Goal: Information Seeking & Learning: Learn about a topic

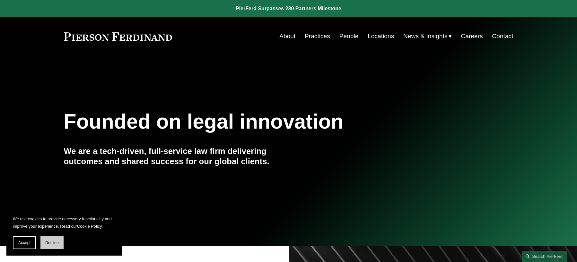
click at [44, 242] on button "Decline" at bounding box center [51, 242] width 23 height 13
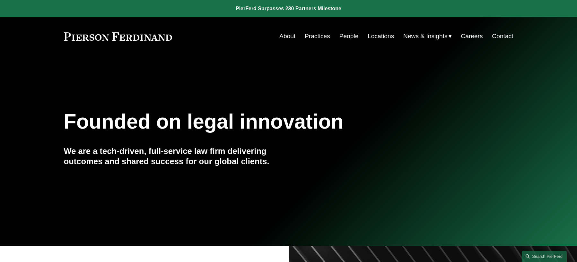
click at [315, 37] on link "Practices" at bounding box center [317, 36] width 25 height 12
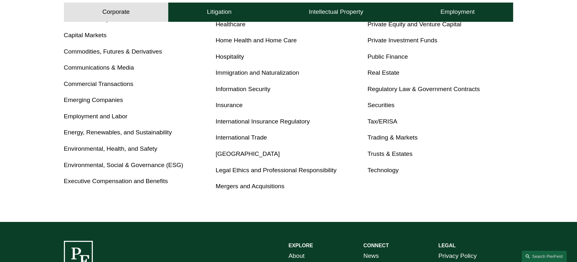
scroll to position [321, 0]
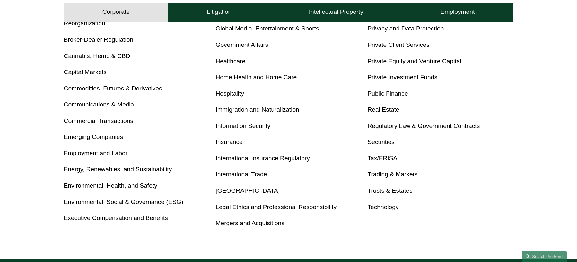
click at [265, 221] on link "Mergers and Acquisitions" at bounding box center [250, 223] width 69 height 7
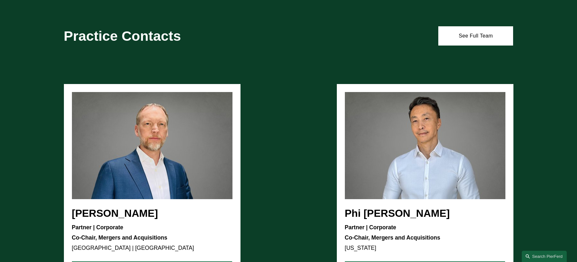
scroll to position [449, 0]
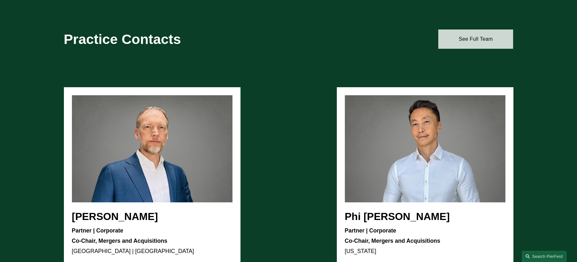
click at [459, 40] on link "See Full Team" at bounding box center [475, 39] width 75 height 19
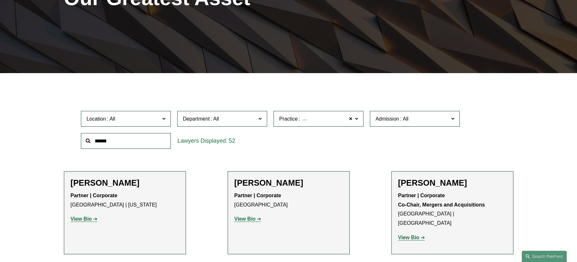
scroll to position [128, 0]
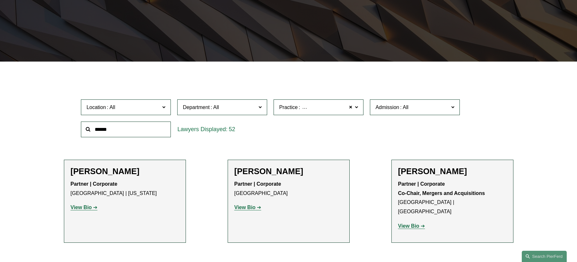
click at [163, 109] on span at bounding box center [163, 107] width 3 height 8
click at [0, 0] on link "Tampa" at bounding box center [0, 0] width 0 height 0
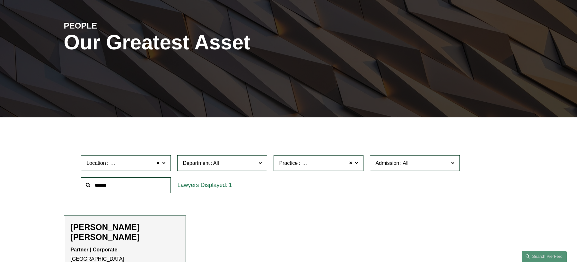
scroll to position [28, 0]
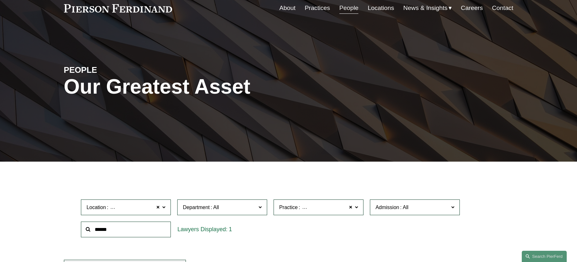
click at [119, 7] on link at bounding box center [118, 8] width 108 height 8
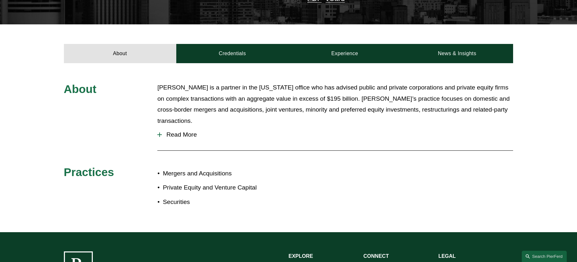
scroll to position [216, 0]
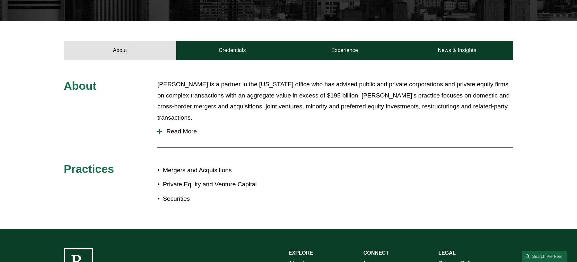
click at [160, 129] on div at bounding box center [159, 131] width 4 height 4
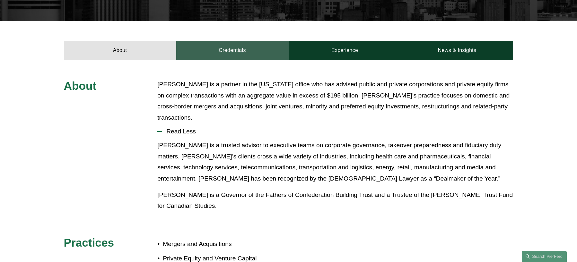
click at [223, 41] on link "Credentials" at bounding box center [232, 50] width 112 height 19
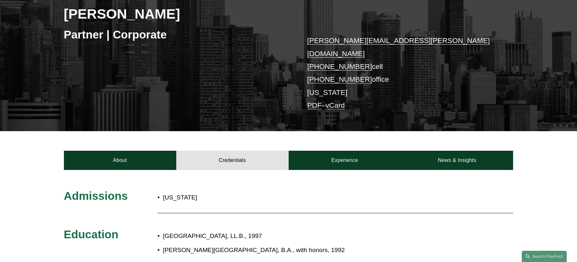
scroll to position [104, 0]
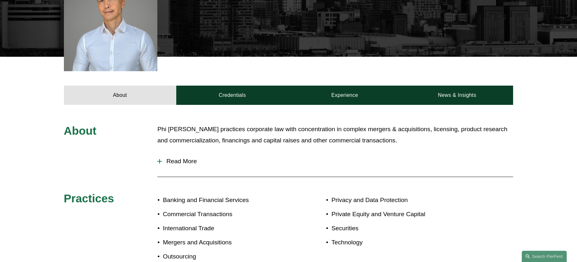
scroll to position [225, 0]
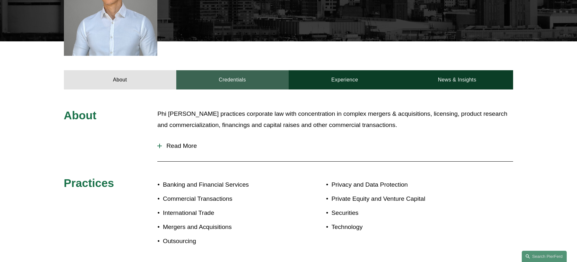
click at [221, 81] on link "Credentials" at bounding box center [232, 79] width 112 height 19
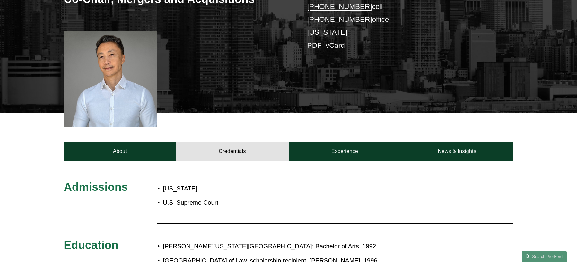
scroll to position [128, 0]
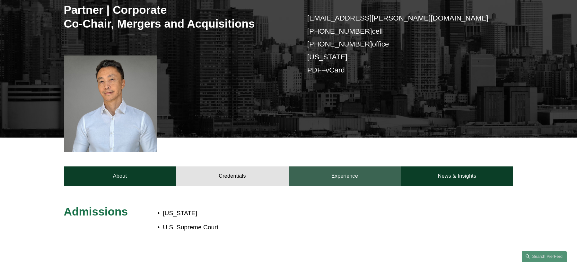
click at [333, 174] on link "Experience" at bounding box center [344, 176] width 112 height 19
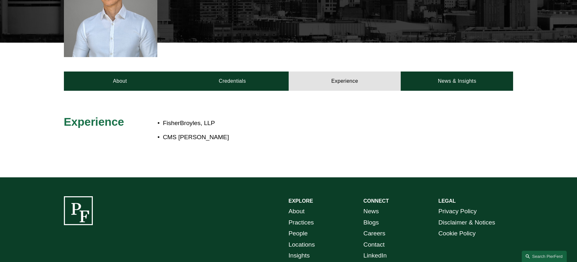
scroll to position [225, 0]
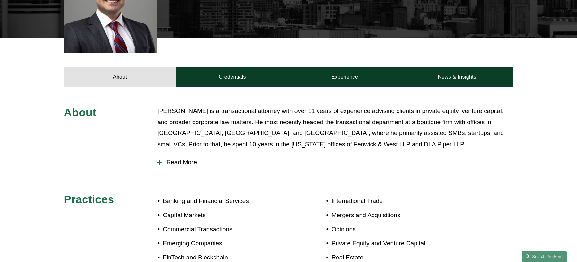
scroll to position [225, 0]
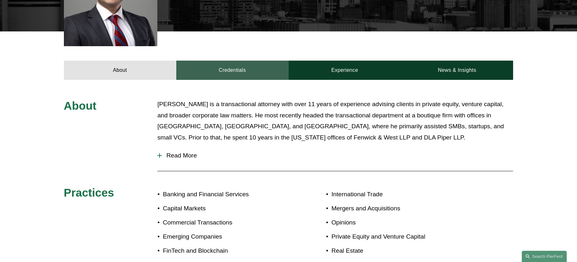
click at [221, 78] on link "Credentials" at bounding box center [232, 70] width 112 height 19
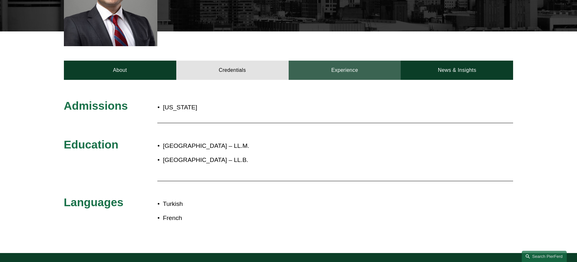
click at [330, 66] on link "Experience" at bounding box center [344, 70] width 112 height 19
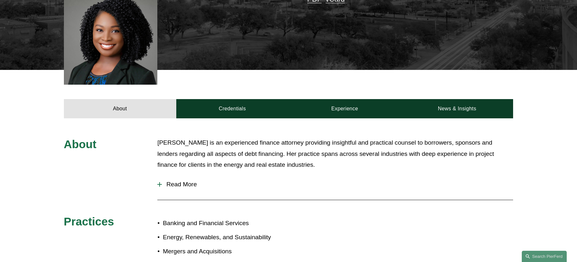
scroll to position [160, 0]
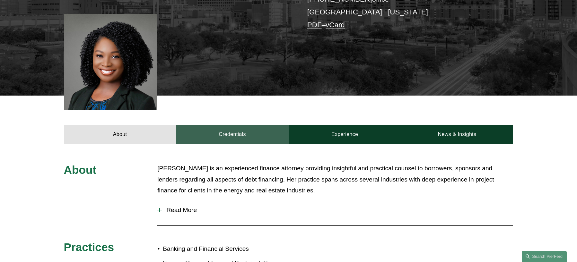
click at [233, 135] on link "Credentials" at bounding box center [232, 134] width 112 height 19
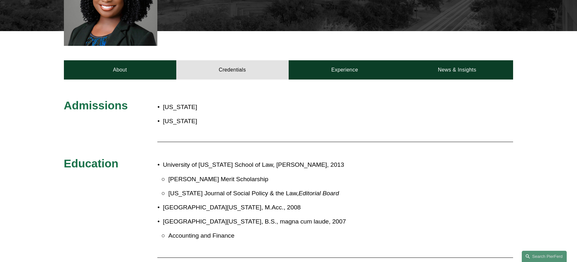
scroll to position [225, 0]
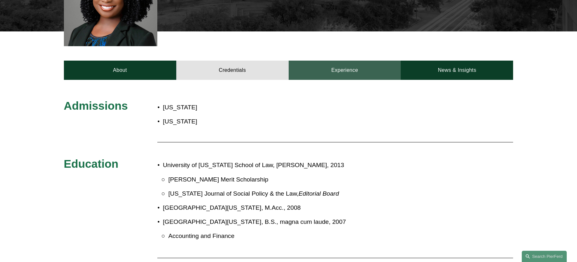
click at [336, 73] on link "Experience" at bounding box center [344, 70] width 112 height 19
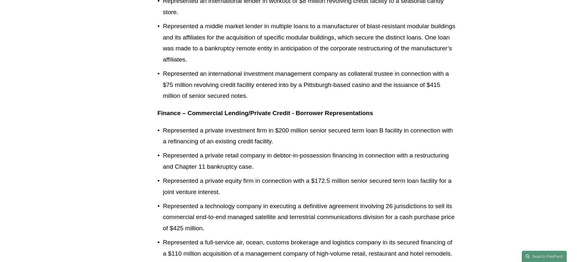
scroll to position [513, 0]
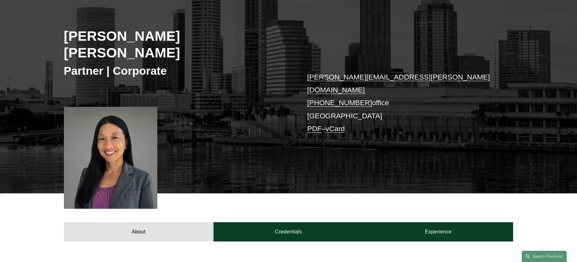
scroll to position [160, 0]
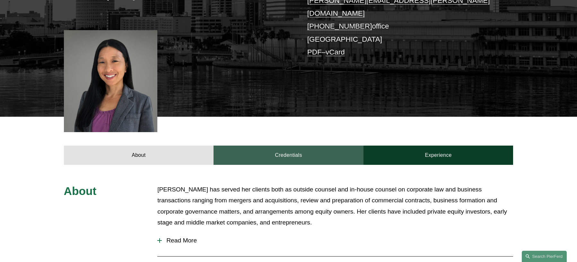
click at [256, 146] on link "Credentials" at bounding box center [288, 155] width 150 height 19
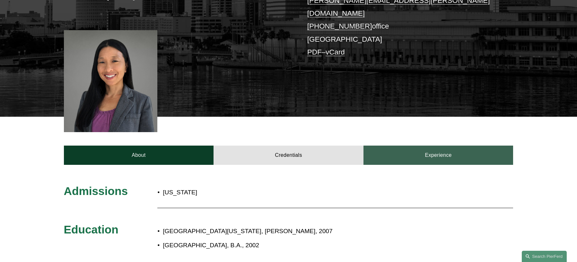
click at [430, 146] on link "Experience" at bounding box center [438, 155] width 150 height 19
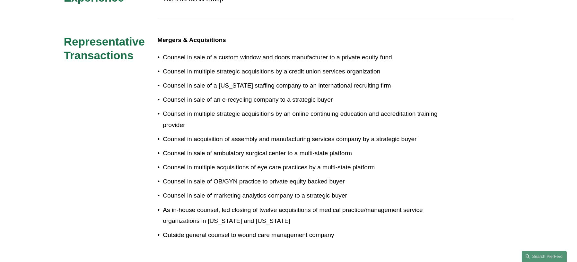
scroll to position [417, 0]
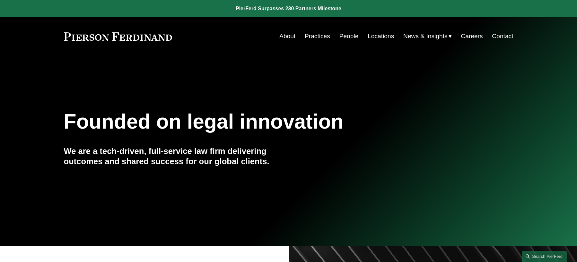
click at [350, 35] on link "People" at bounding box center [348, 36] width 19 height 12
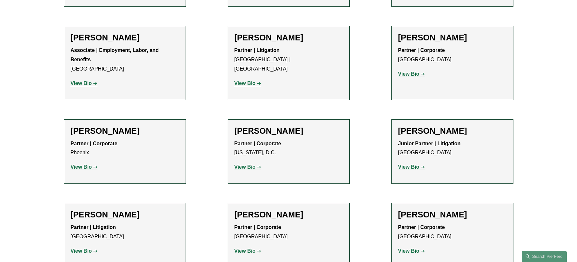
scroll to position [2727, 0]
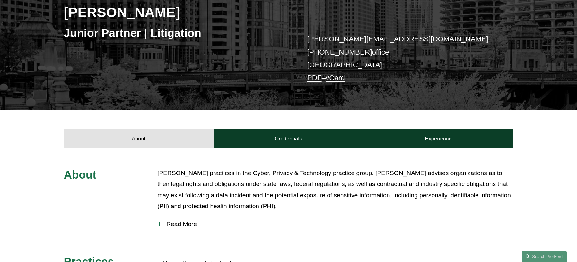
scroll to position [128, 0]
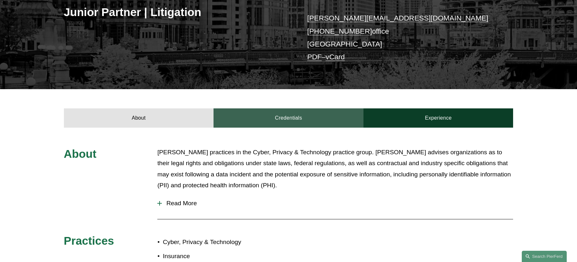
click at [285, 118] on link "Credentials" at bounding box center [288, 117] width 150 height 19
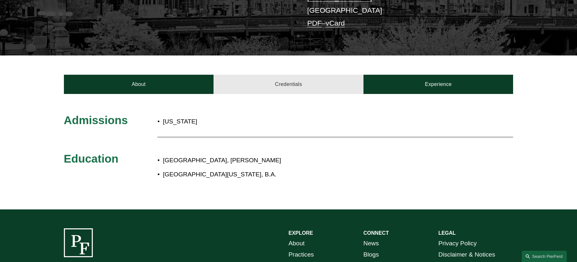
scroll to position [160, 0]
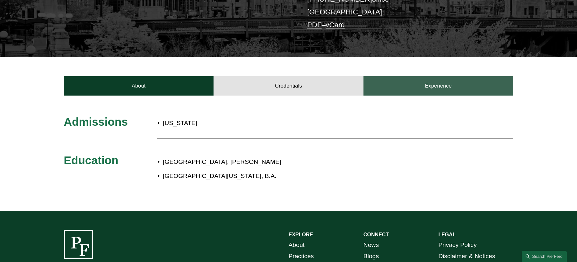
click at [428, 80] on link "Experience" at bounding box center [438, 85] width 150 height 19
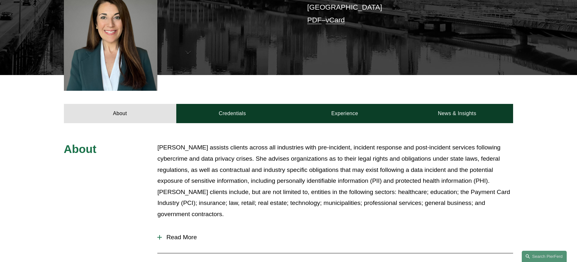
scroll to position [193, 0]
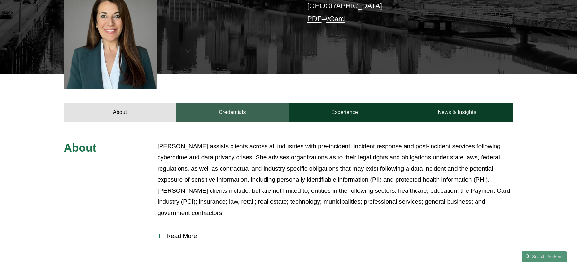
click at [230, 103] on link "Credentials" at bounding box center [232, 112] width 112 height 19
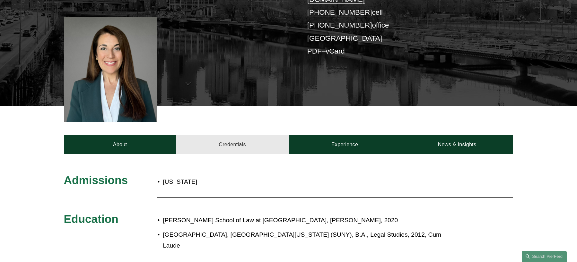
scroll to position [160, 0]
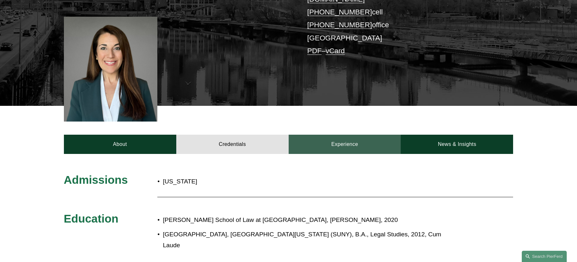
click at [325, 135] on link "Experience" at bounding box center [344, 144] width 112 height 19
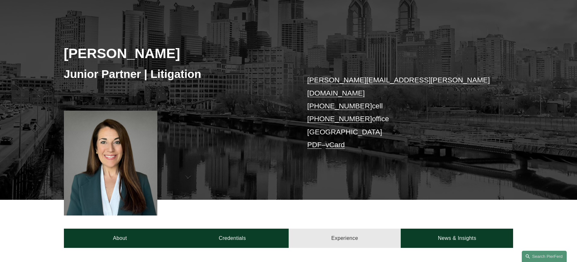
scroll to position [0, 0]
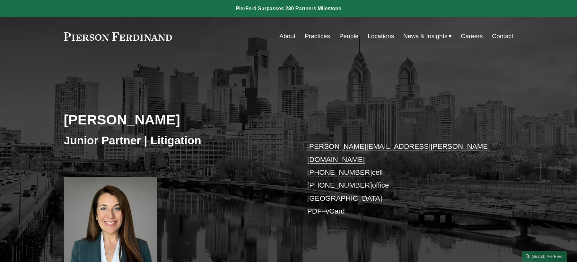
click at [341, 35] on link "People" at bounding box center [348, 36] width 19 height 12
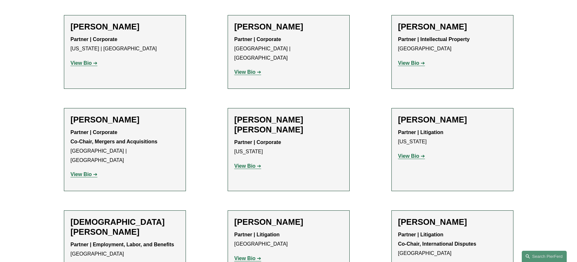
scroll to position [1572, 0]
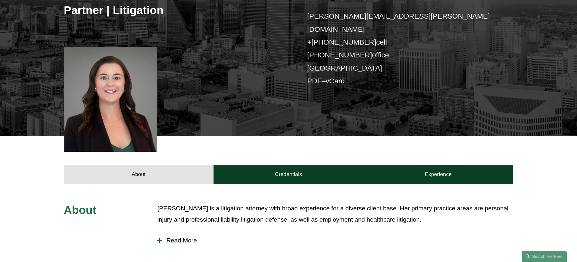
scroll to position [160, 0]
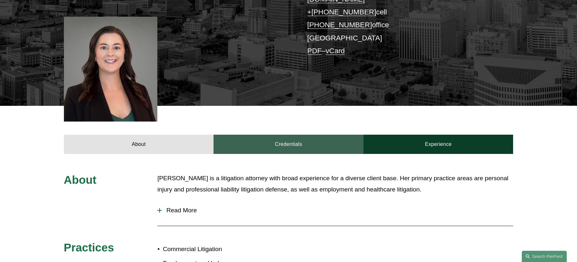
click at [259, 142] on link "Credentials" at bounding box center [288, 144] width 150 height 19
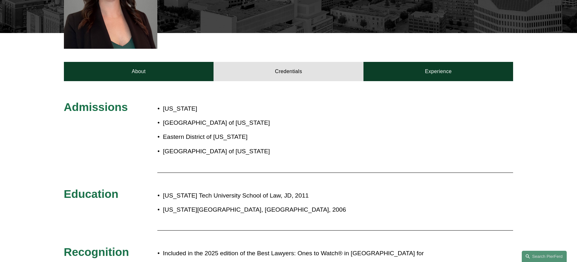
scroll to position [257, 0]
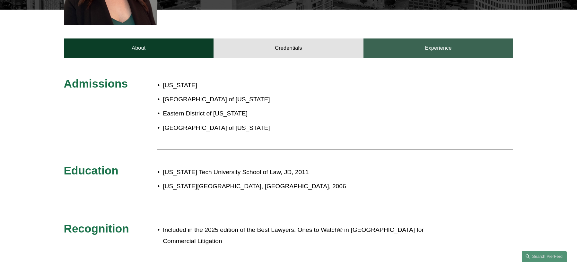
click at [403, 39] on link "Experience" at bounding box center [438, 48] width 150 height 19
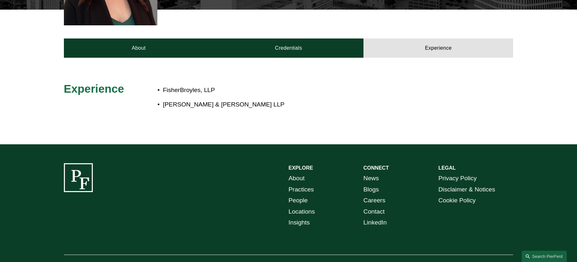
click at [219, 107] on div "FisherBroyles, [PERSON_NAME] & [PERSON_NAME] LLP" at bounding box center [306, 101] width 299 height 39
drag, startPoint x: 164, startPoint y: 95, endPoint x: 201, endPoint y: 100, distance: 37.5
click at [201, 100] on p "[PERSON_NAME] & [PERSON_NAME] LLP" at bounding box center [310, 104] width 294 height 11
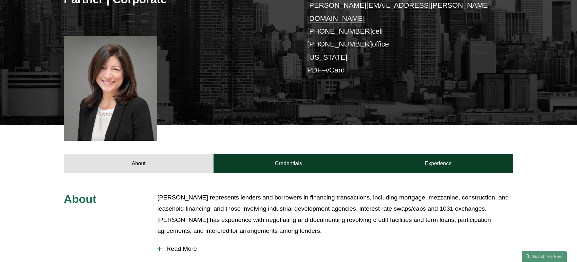
scroll to position [160, 0]
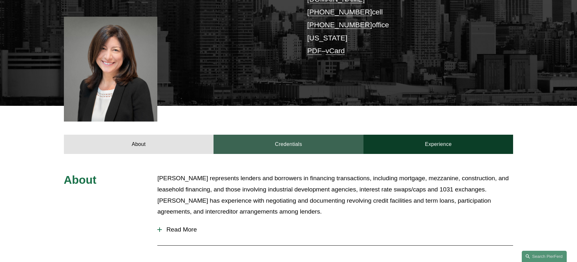
click at [285, 137] on link "Credentials" at bounding box center [288, 144] width 150 height 19
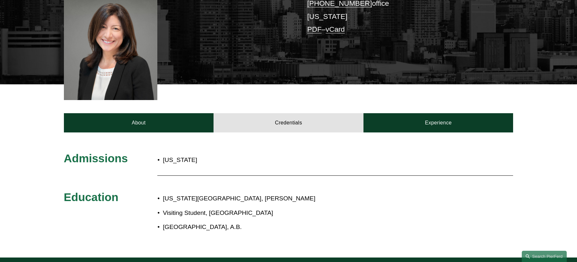
scroll to position [225, 0]
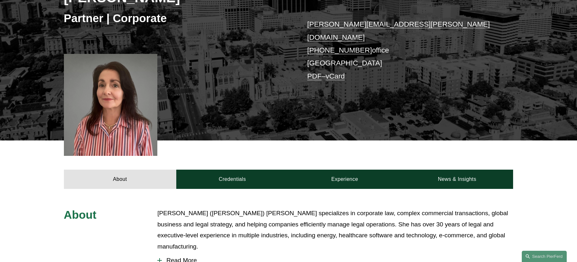
scroll to position [128, 0]
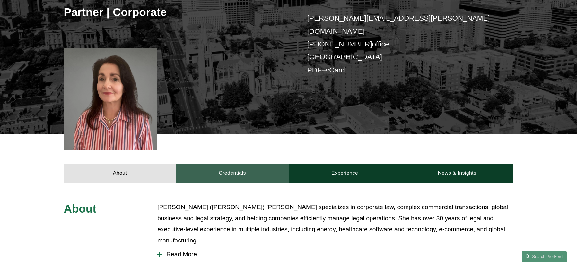
click at [237, 164] on link "Credentials" at bounding box center [232, 173] width 112 height 19
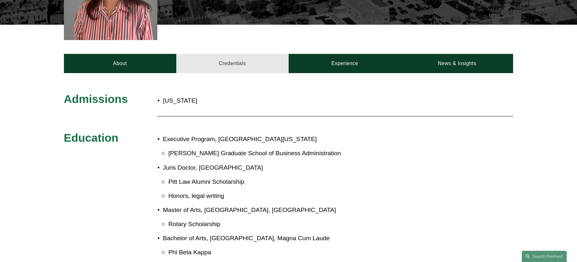
scroll to position [257, 0]
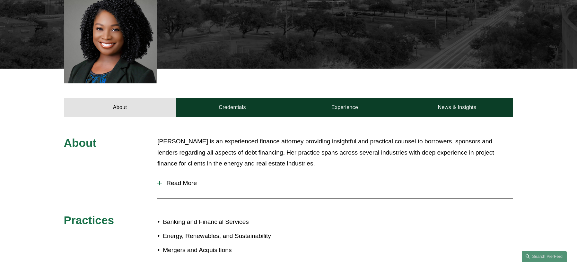
scroll to position [193, 0]
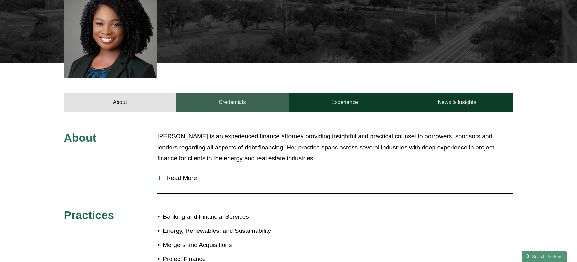
click at [231, 103] on link "Credentials" at bounding box center [232, 102] width 112 height 19
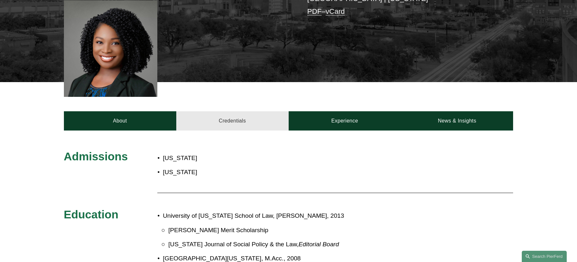
scroll to position [160, 0]
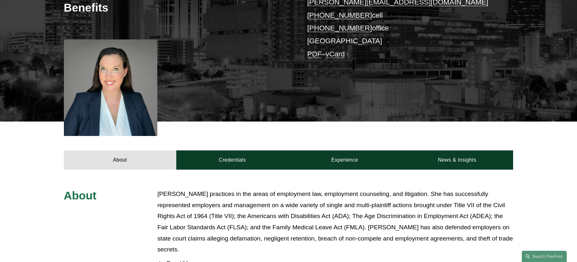
scroll to position [160, 0]
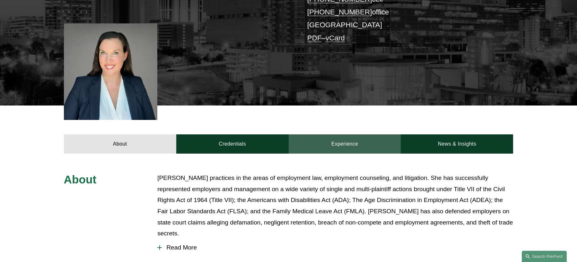
click at [326, 151] on link "Experience" at bounding box center [344, 143] width 112 height 19
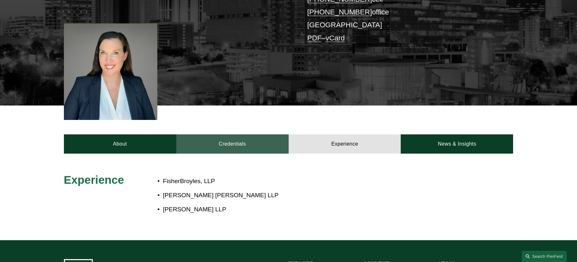
click at [237, 135] on link "Credentials" at bounding box center [232, 143] width 112 height 19
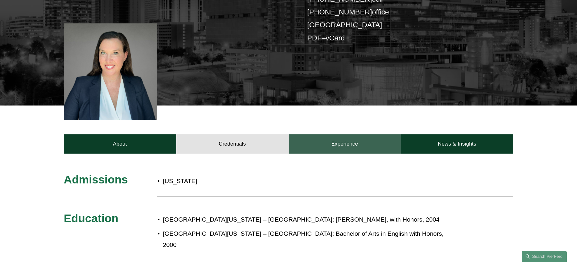
click at [337, 146] on link "Experience" at bounding box center [344, 143] width 112 height 19
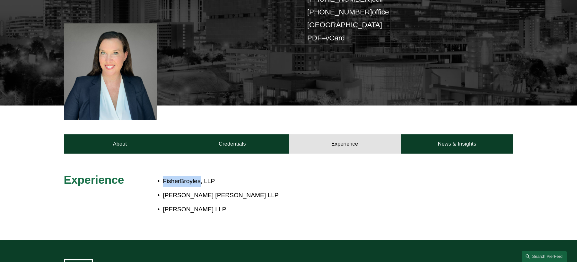
drag, startPoint x: 164, startPoint y: 181, endPoint x: 200, endPoint y: 183, distance: 36.0
click at [200, 183] on p "FisherBroyles, LLP" at bounding box center [310, 181] width 294 height 11
copy p "FisherBroyles"
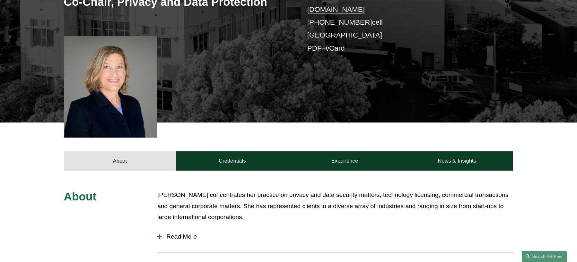
scroll to position [160, 0]
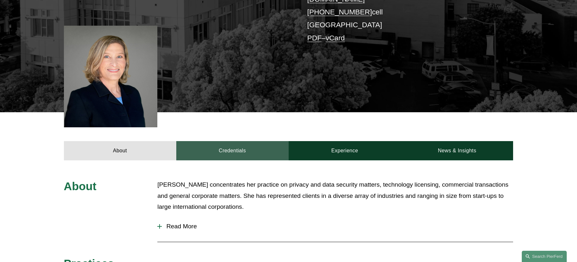
click at [241, 141] on link "Credentials" at bounding box center [232, 150] width 112 height 19
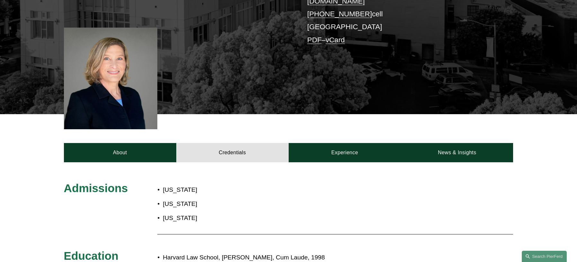
scroll to position [128, 0]
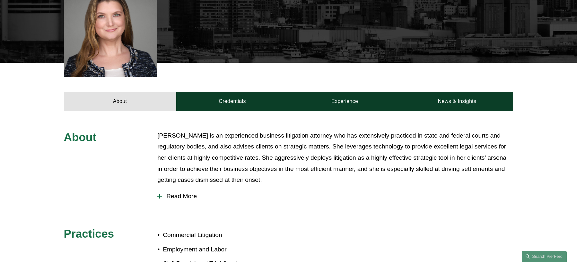
scroll to position [225, 0]
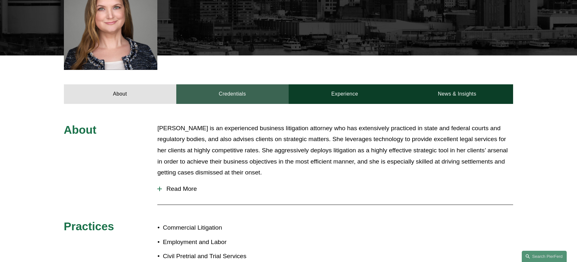
click at [237, 84] on link "Credentials" at bounding box center [232, 93] width 112 height 19
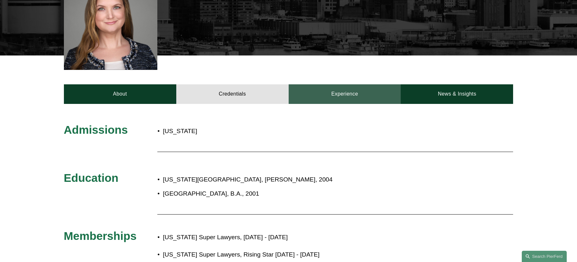
click at [339, 84] on link "Experience" at bounding box center [344, 93] width 112 height 19
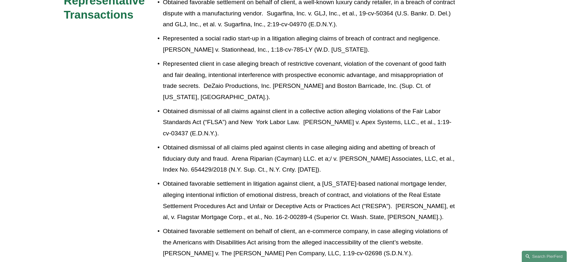
scroll to position [417, 0]
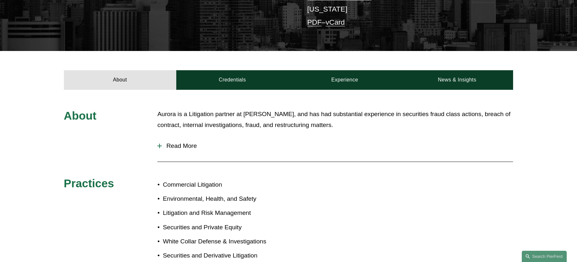
scroll to position [193, 0]
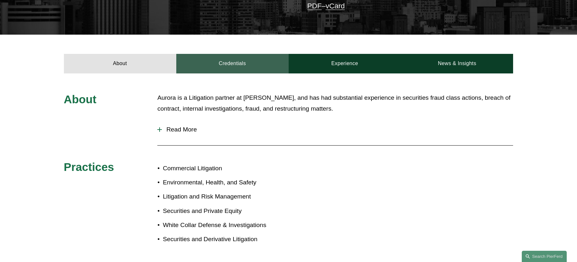
click at [223, 71] on link "Credentials" at bounding box center [232, 63] width 112 height 19
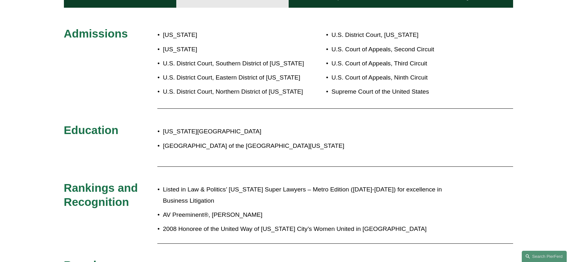
scroll to position [321, 0]
